Goal: Transaction & Acquisition: Book appointment/travel/reservation

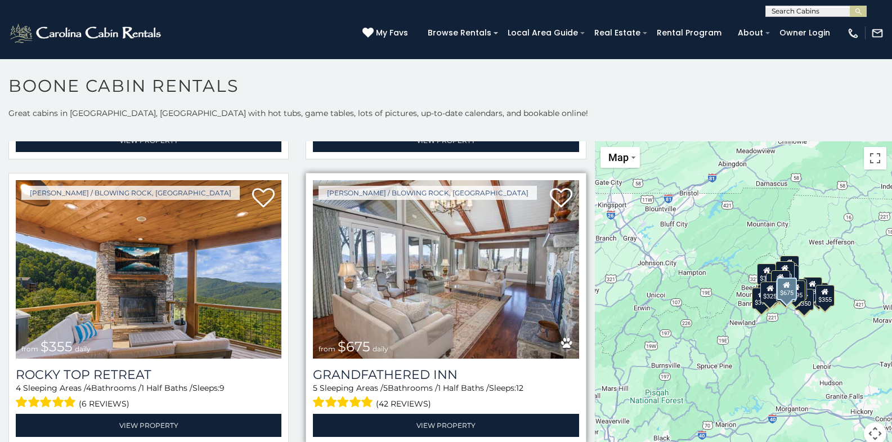
scroll to position [619, 0]
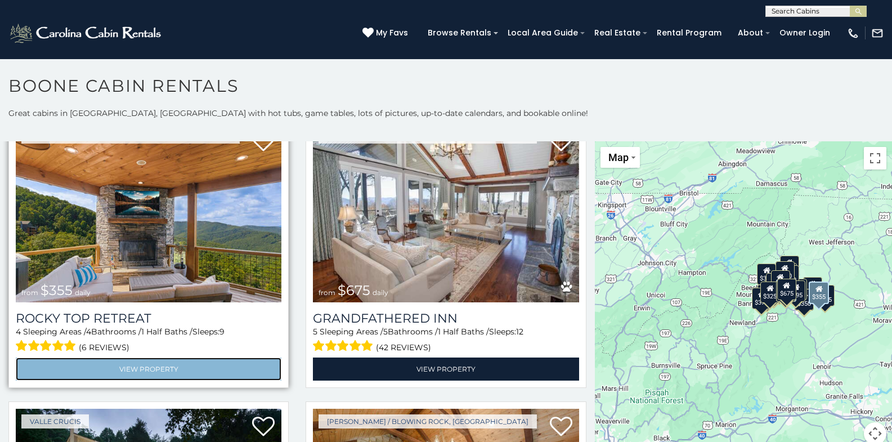
click at [181, 360] on link "View Property" at bounding box center [149, 368] width 266 height 23
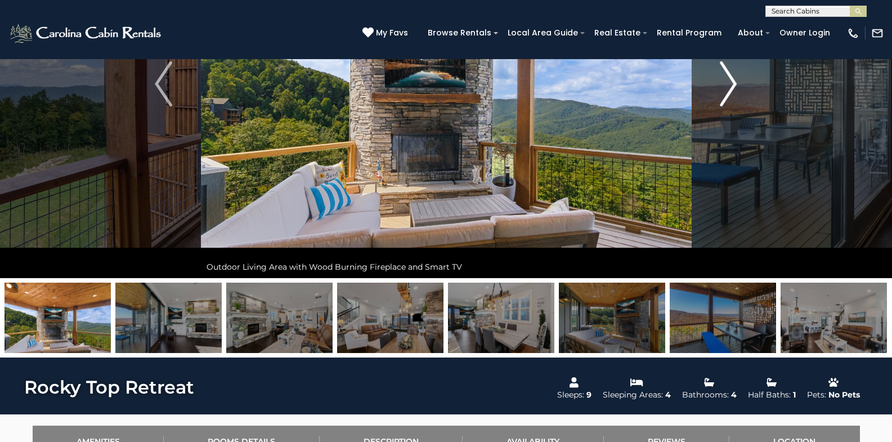
scroll to position [113, 0]
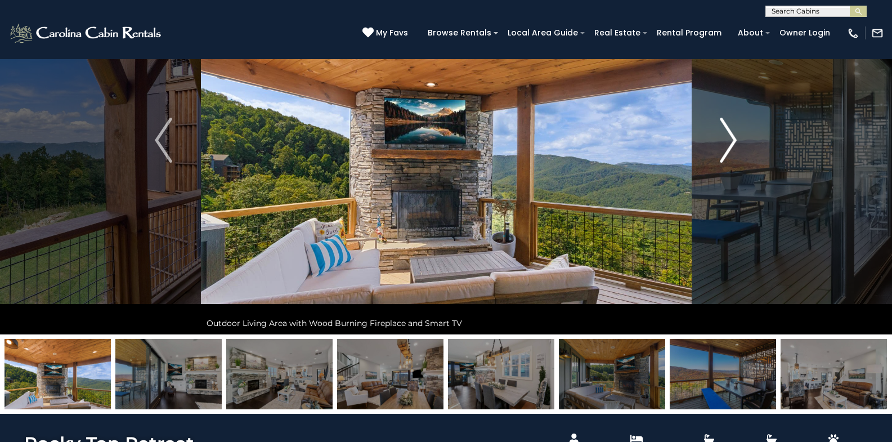
click at [727, 142] on img "Next" at bounding box center [728, 140] width 17 height 45
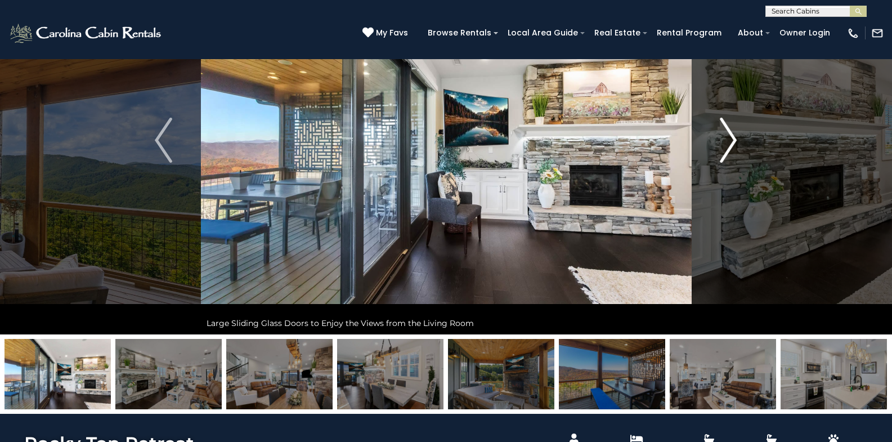
click at [731, 143] on img "Next" at bounding box center [728, 140] width 17 height 45
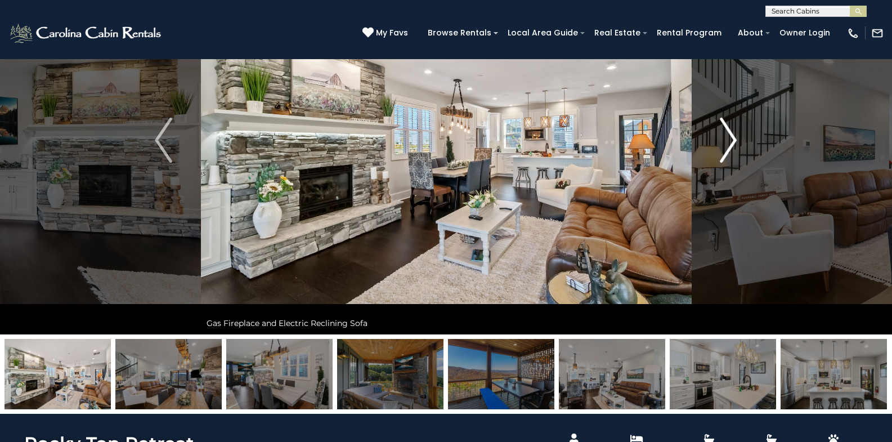
click at [731, 143] on img "Next" at bounding box center [728, 140] width 17 height 45
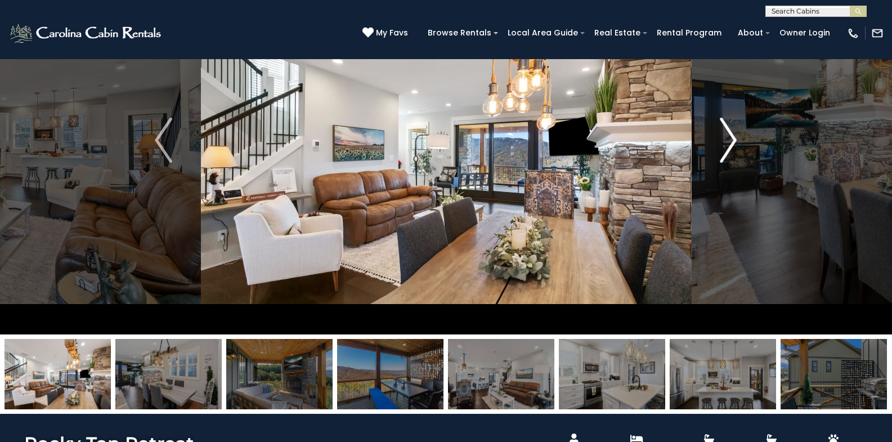
click at [731, 143] on img "Next" at bounding box center [728, 140] width 17 height 45
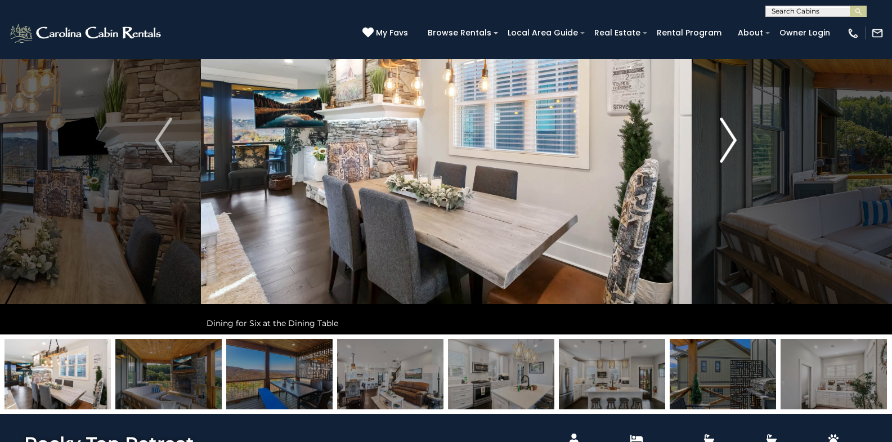
click at [731, 143] on img "Next" at bounding box center [728, 140] width 17 height 45
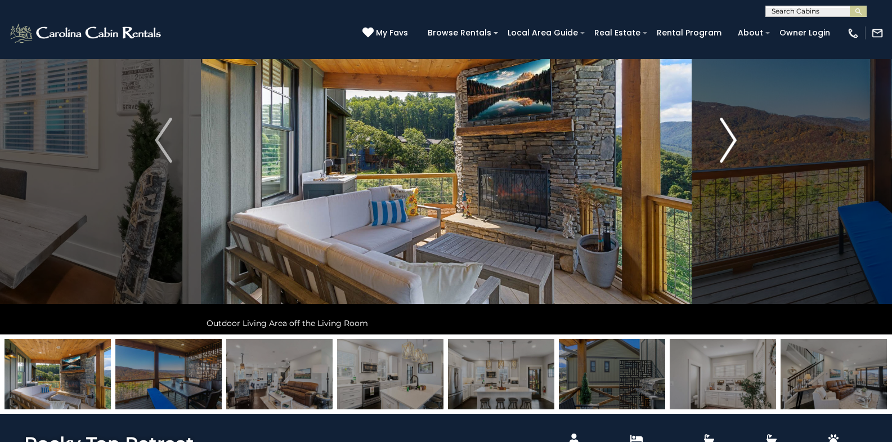
click at [731, 143] on img "Next" at bounding box center [728, 140] width 17 height 45
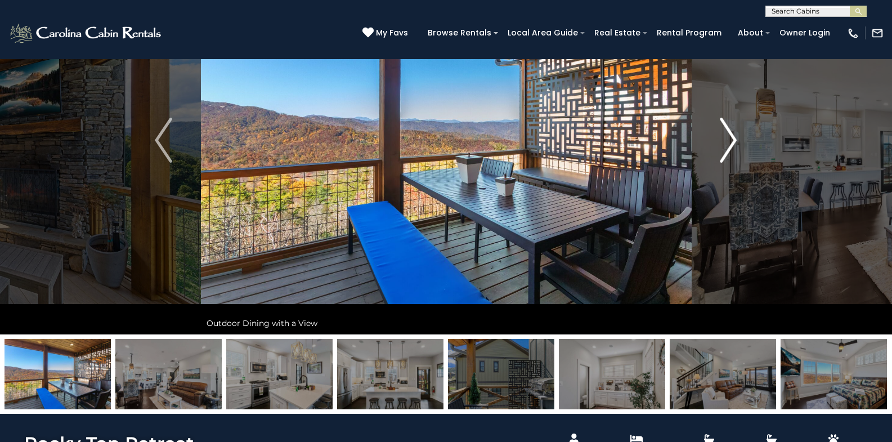
click at [731, 143] on img "Next" at bounding box center [728, 140] width 17 height 45
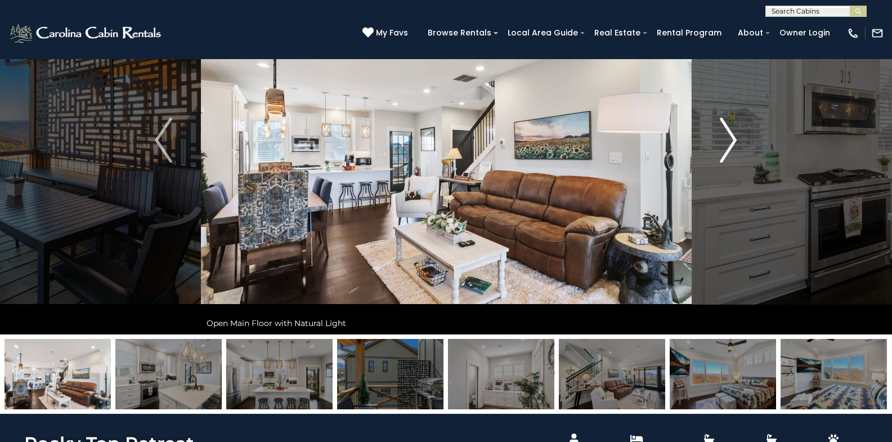
click at [731, 143] on img "Next" at bounding box center [728, 140] width 17 height 45
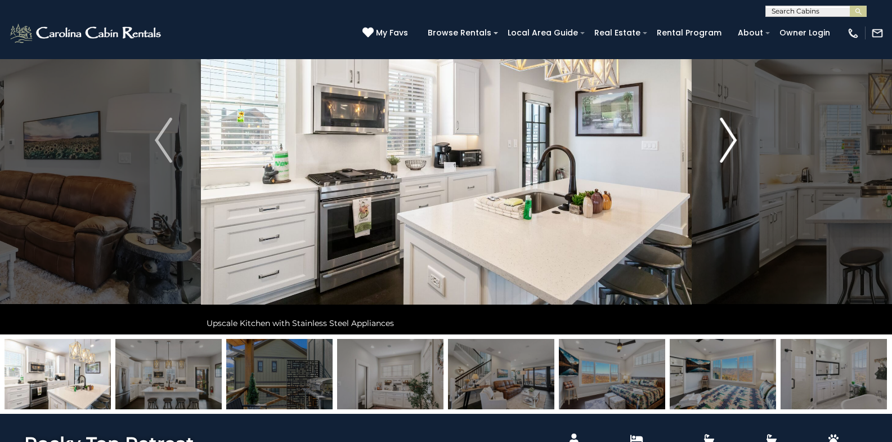
click at [731, 143] on img "Next" at bounding box center [728, 140] width 17 height 45
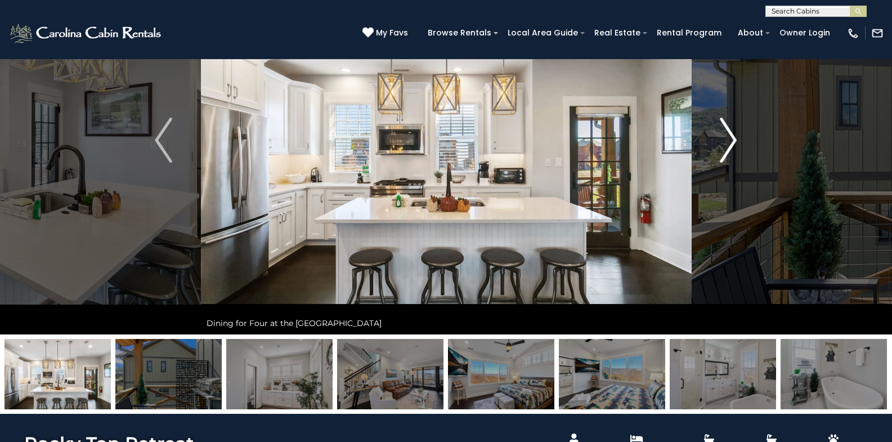
click at [731, 143] on img "Next" at bounding box center [728, 140] width 17 height 45
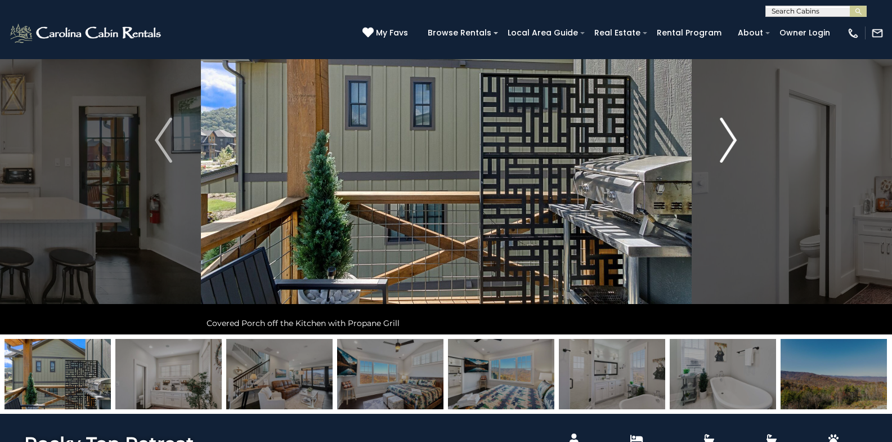
click at [731, 143] on img "Next" at bounding box center [728, 140] width 17 height 45
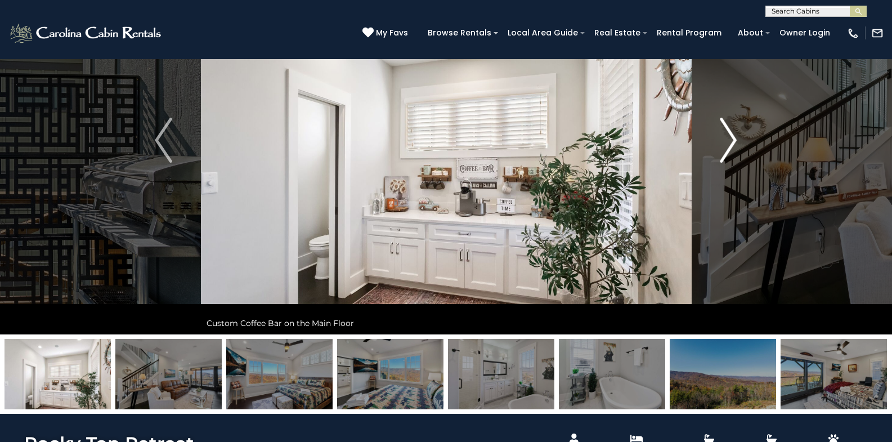
click at [731, 143] on img "Next" at bounding box center [728, 140] width 17 height 45
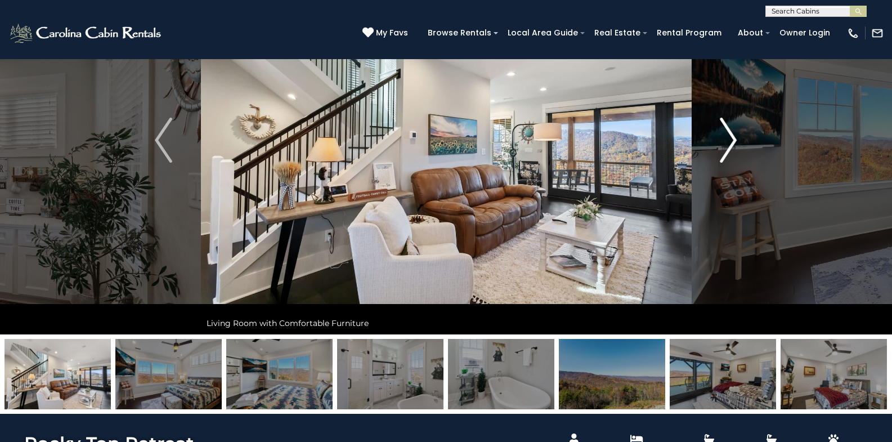
click at [731, 143] on img "Next" at bounding box center [728, 140] width 17 height 45
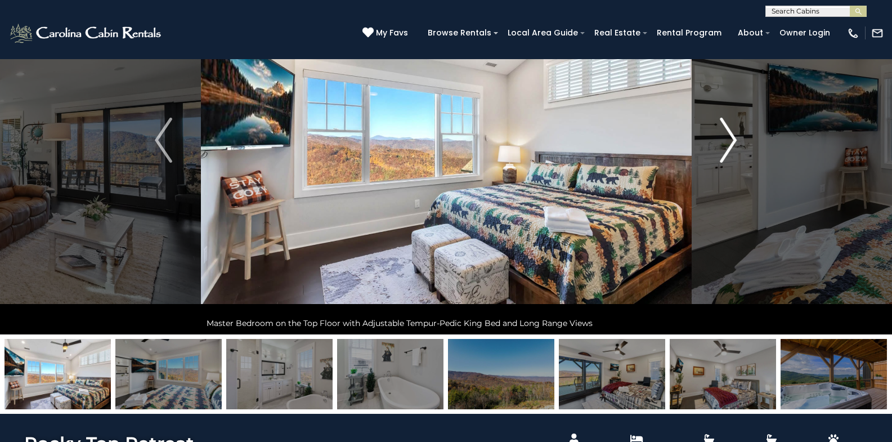
click at [731, 143] on img "Next" at bounding box center [728, 140] width 17 height 45
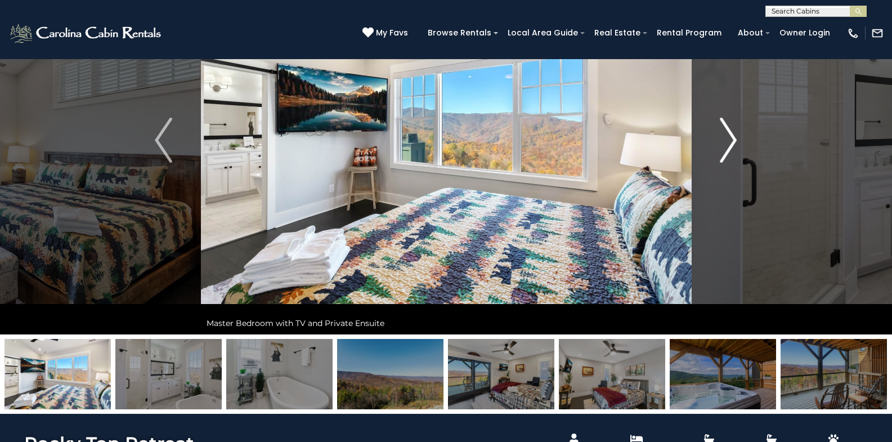
click at [731, 143] on img "Next" at bounding box center [728, 140] width 17 height 45
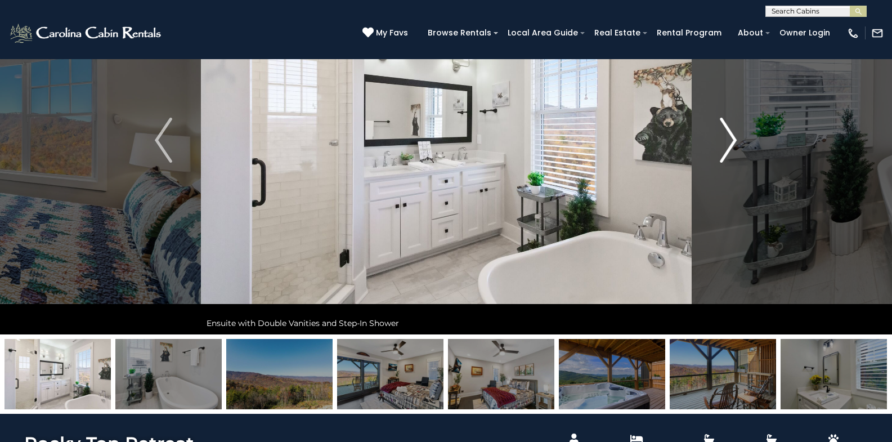
click at [731, 143] on img "Next" at bounding box center [728, 140] width 17 height 45
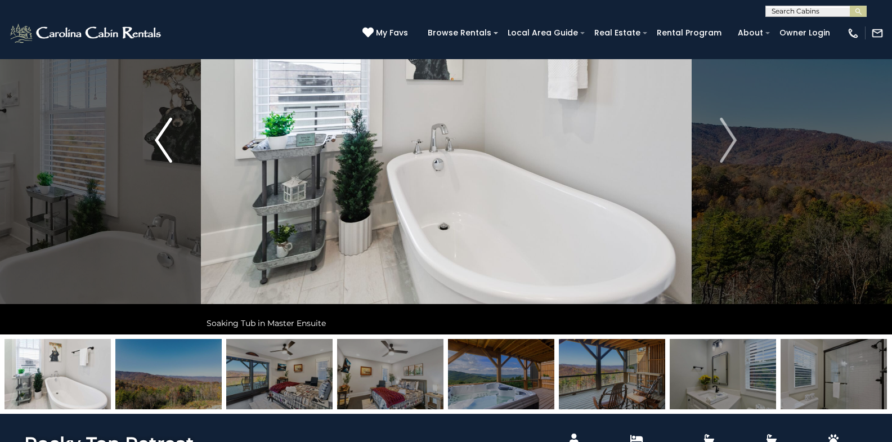
click at [158, 141] on img "Previous" at bounding box center [163, 140] width 17 height 45
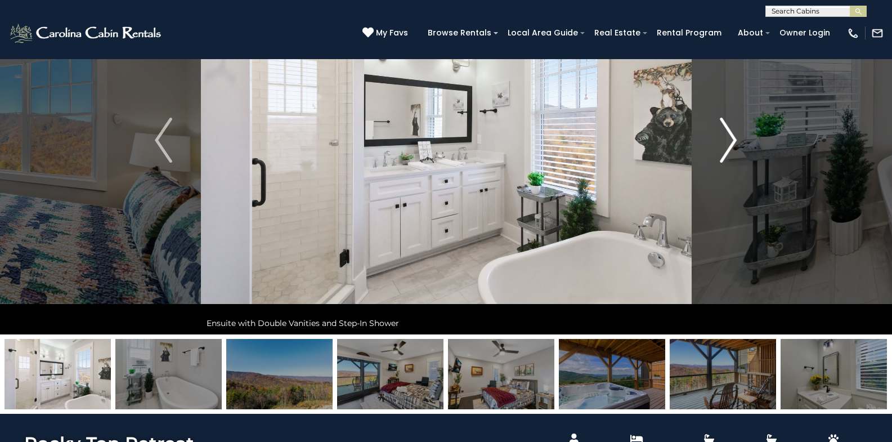
click at [731, 149] on img "Next" at bounding box center [728, 140] width 17 height 45
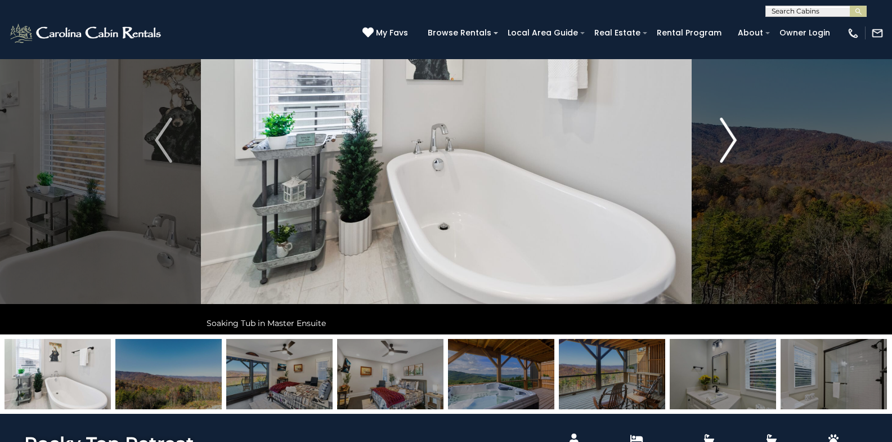
click at [731, 149] on img "Next" at bounding box center [728, 140] width 17 height 45
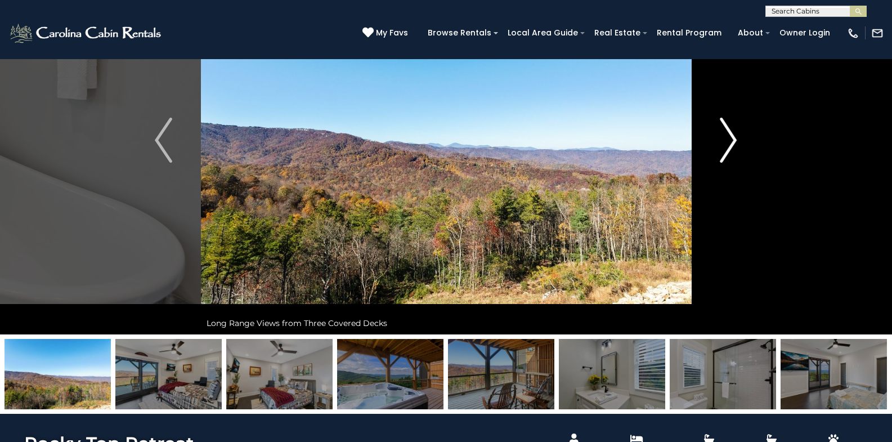
click at [731, 149] on img "Next" at bounding box center [728, 140] width 17 height 45
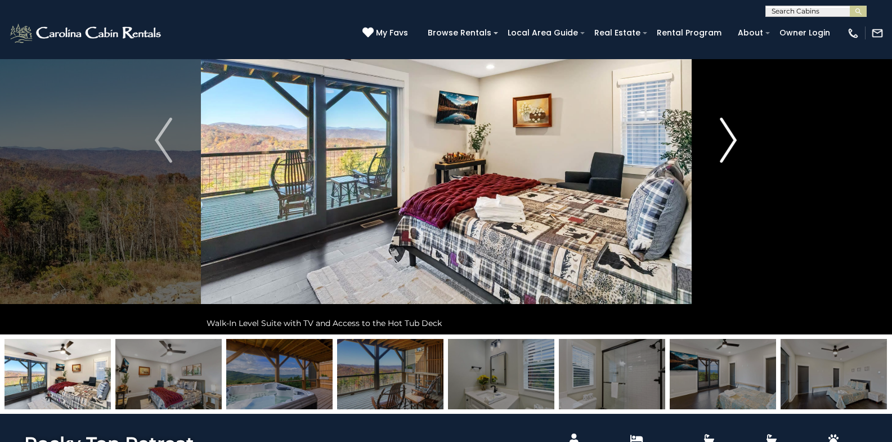
click at [731, 149] on img "Next" at bounding box center [728, 140] width 17 height 45
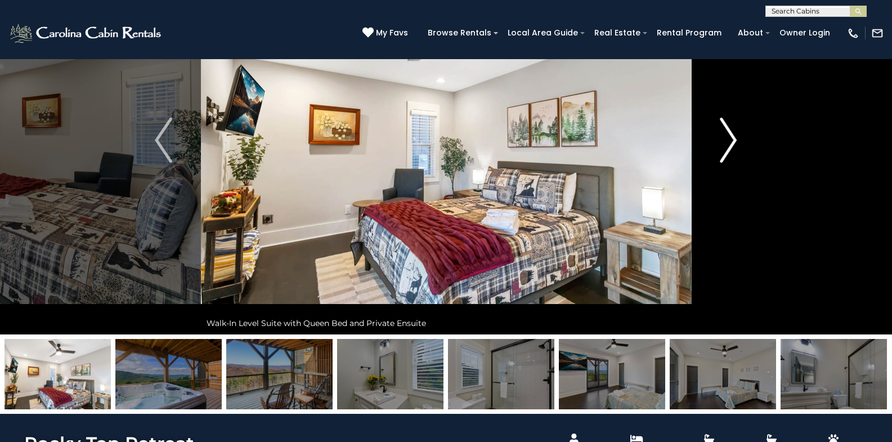
click at [731, 149] on img "Next" at bounding box center [728, 140] width 17 height 45
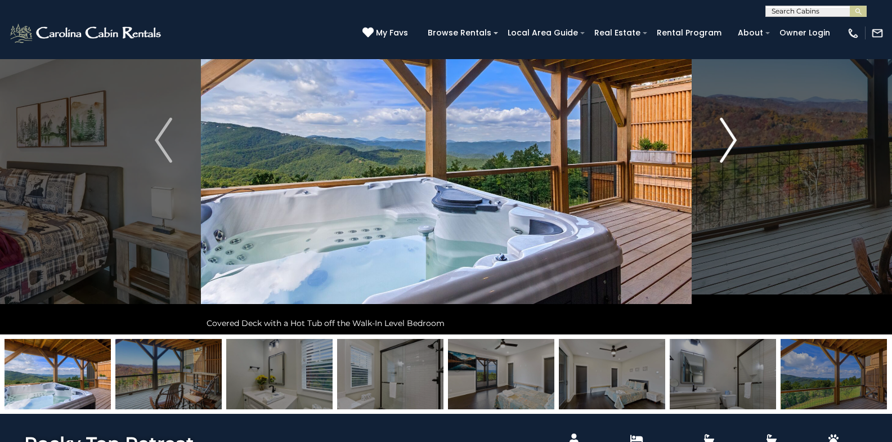
click at [731, 149] on img "Next" at bounding box center [728, 140] width 17 height 45
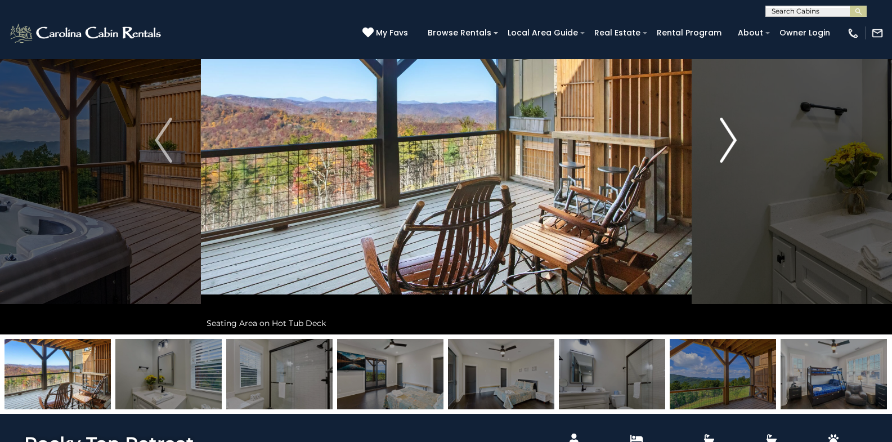
click at [731, 149] on img "Next" at bounding box center [728, 140] width 17 height 45
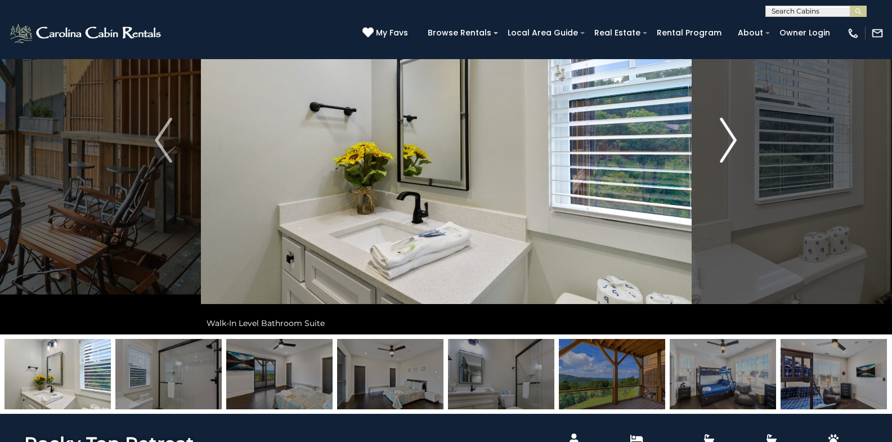
click at [731, 149] on img "Next" at bounding box center [728, 140] width 17 height 45
